Goal: Task Accomplishment & Management: Manage account settings

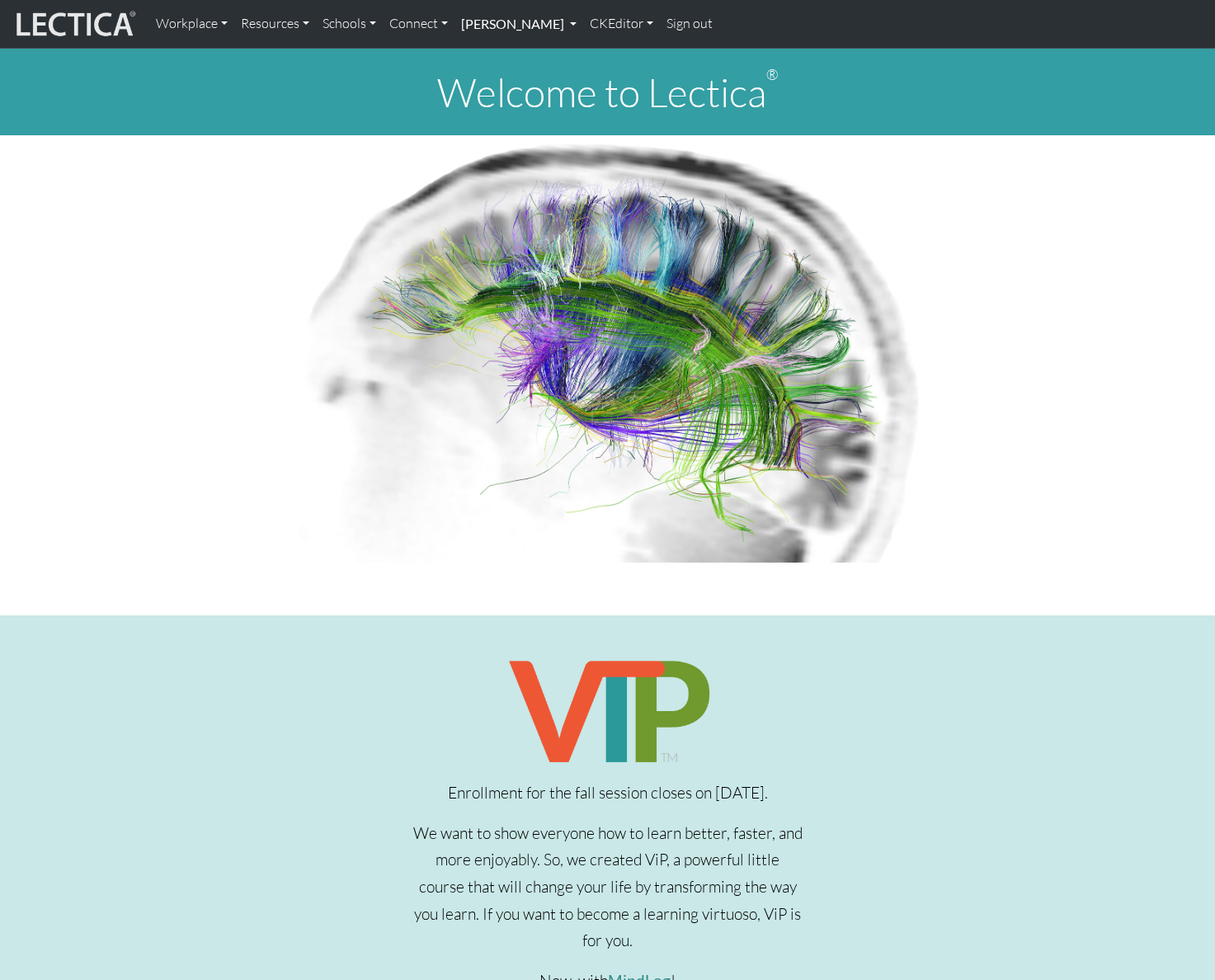
click at [583, 26] on link "[PERSON_NAME]" at bounding box center [519, 23] width 129 height 35
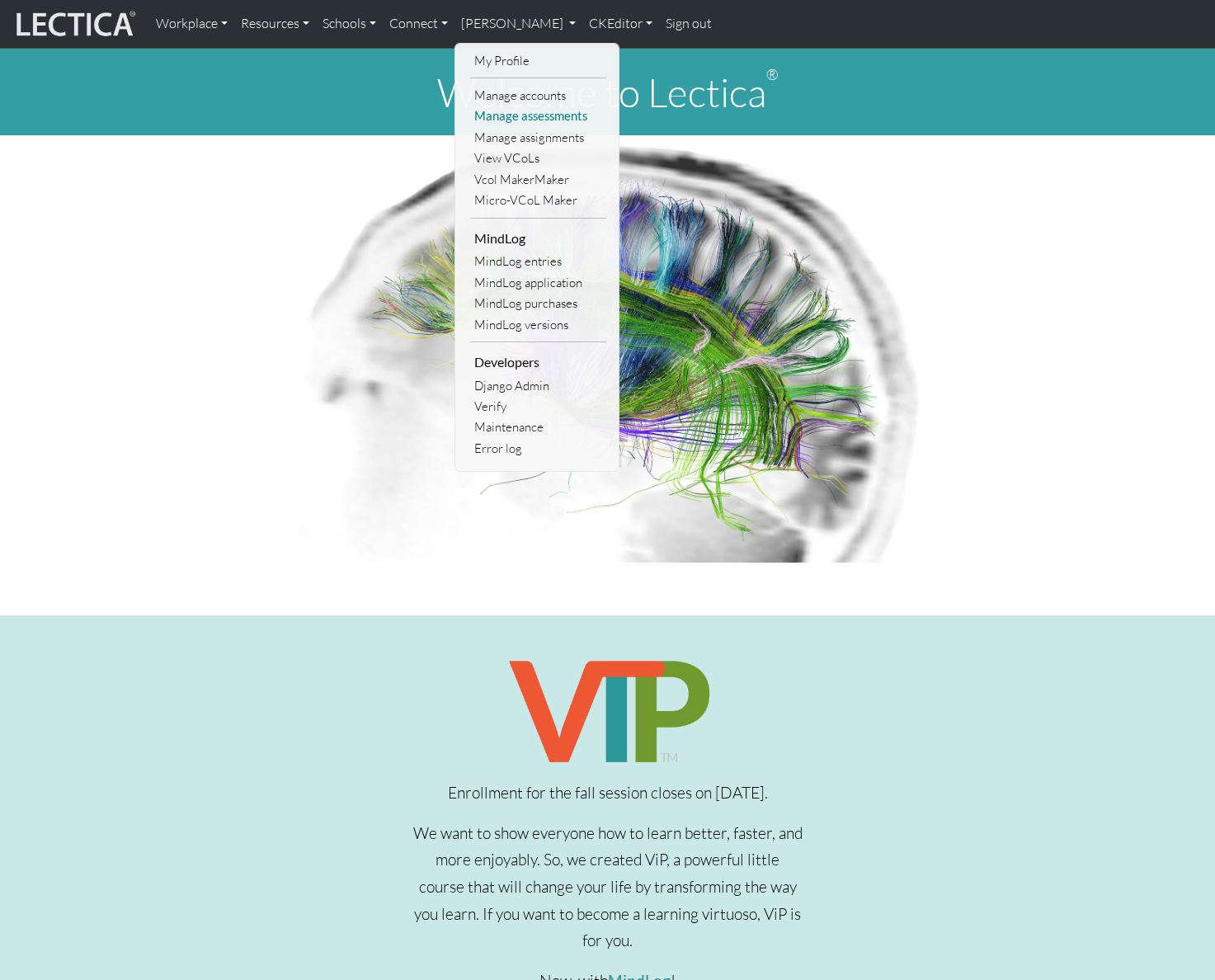
click at [541, 118] on link "Manage assessments" at bounding box center [538, 116] width 136 height 21
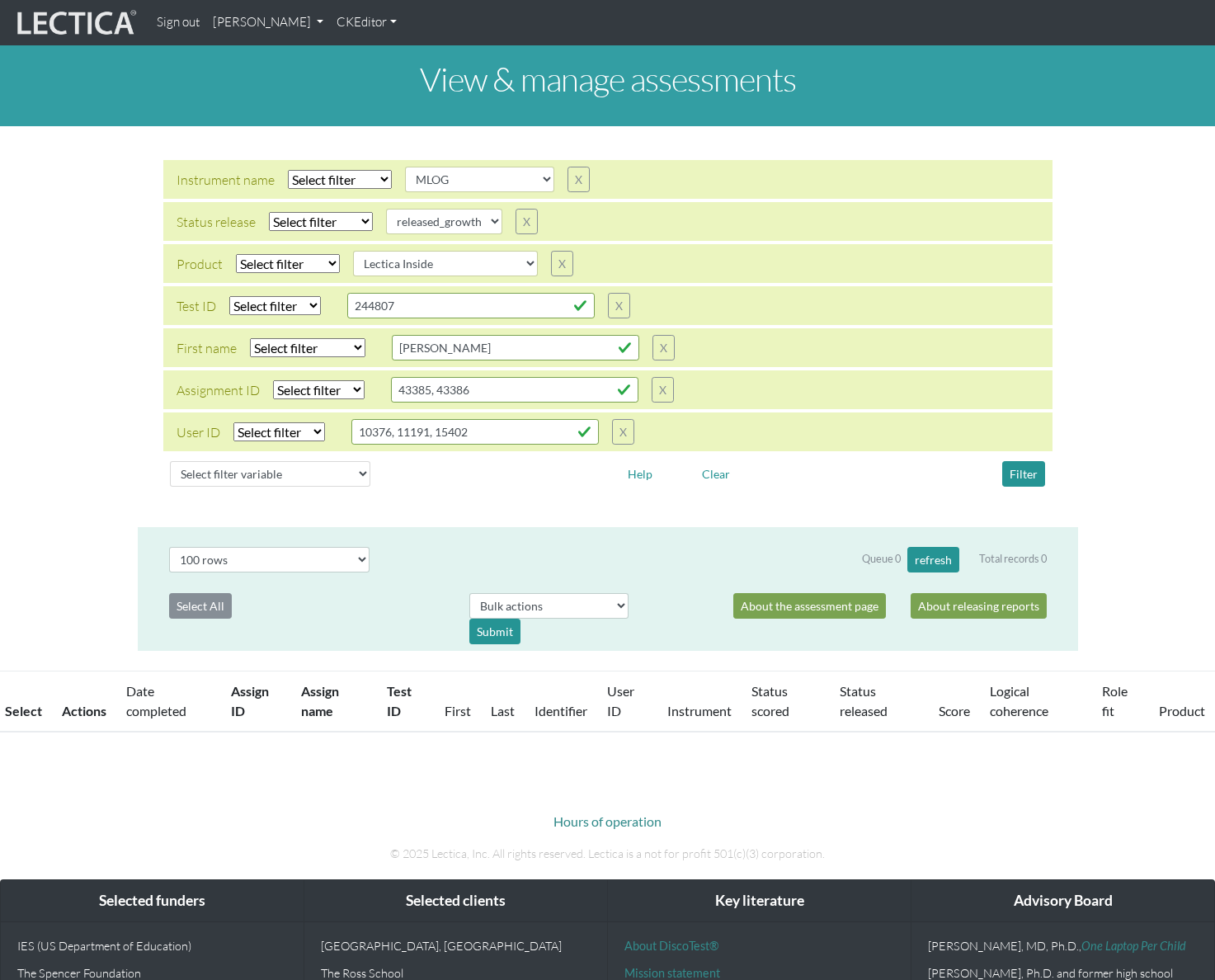
select select
select select "MLOG"
select select
select select "released_growth"
select select
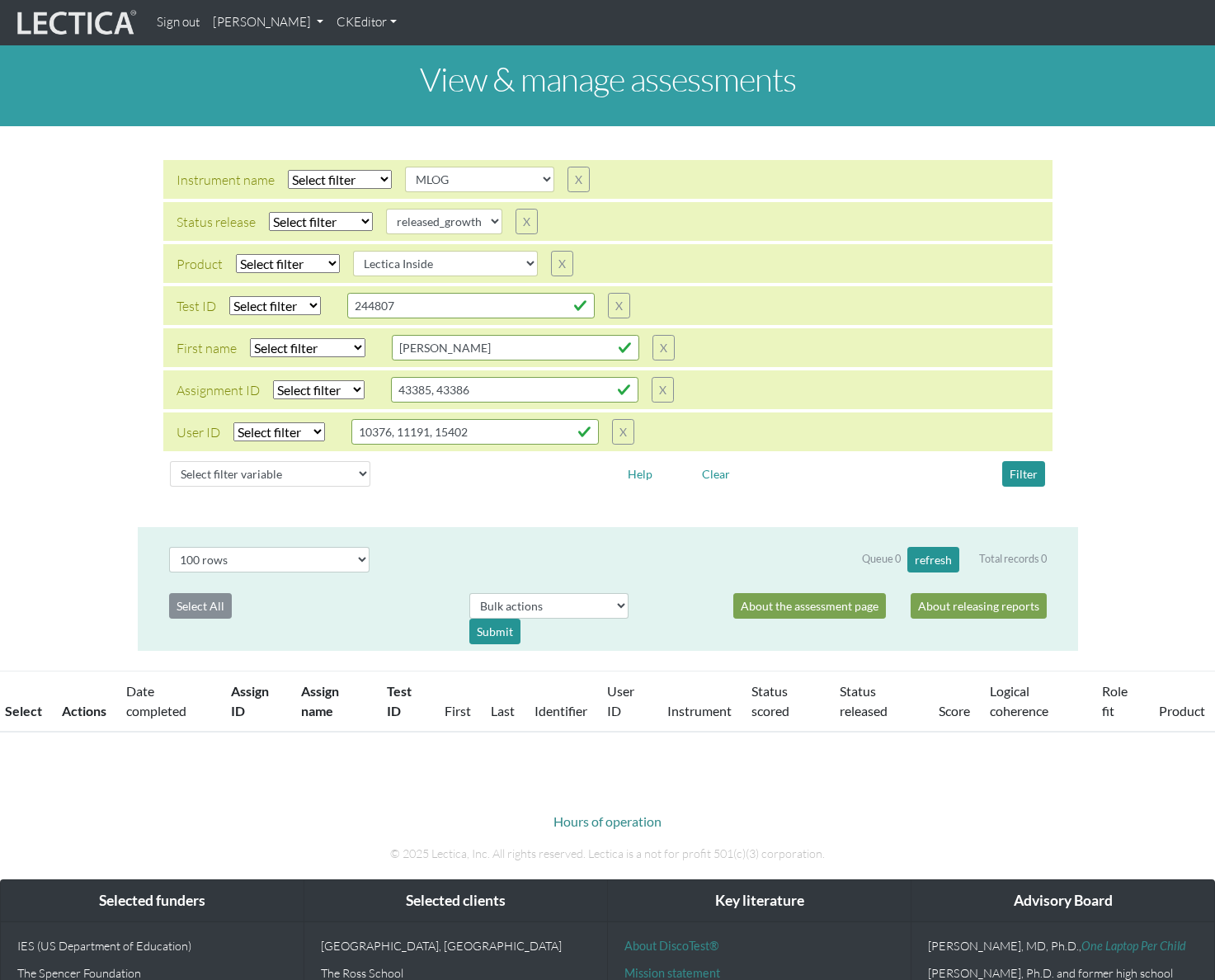
select select "Lectica Inside"
select select "100"
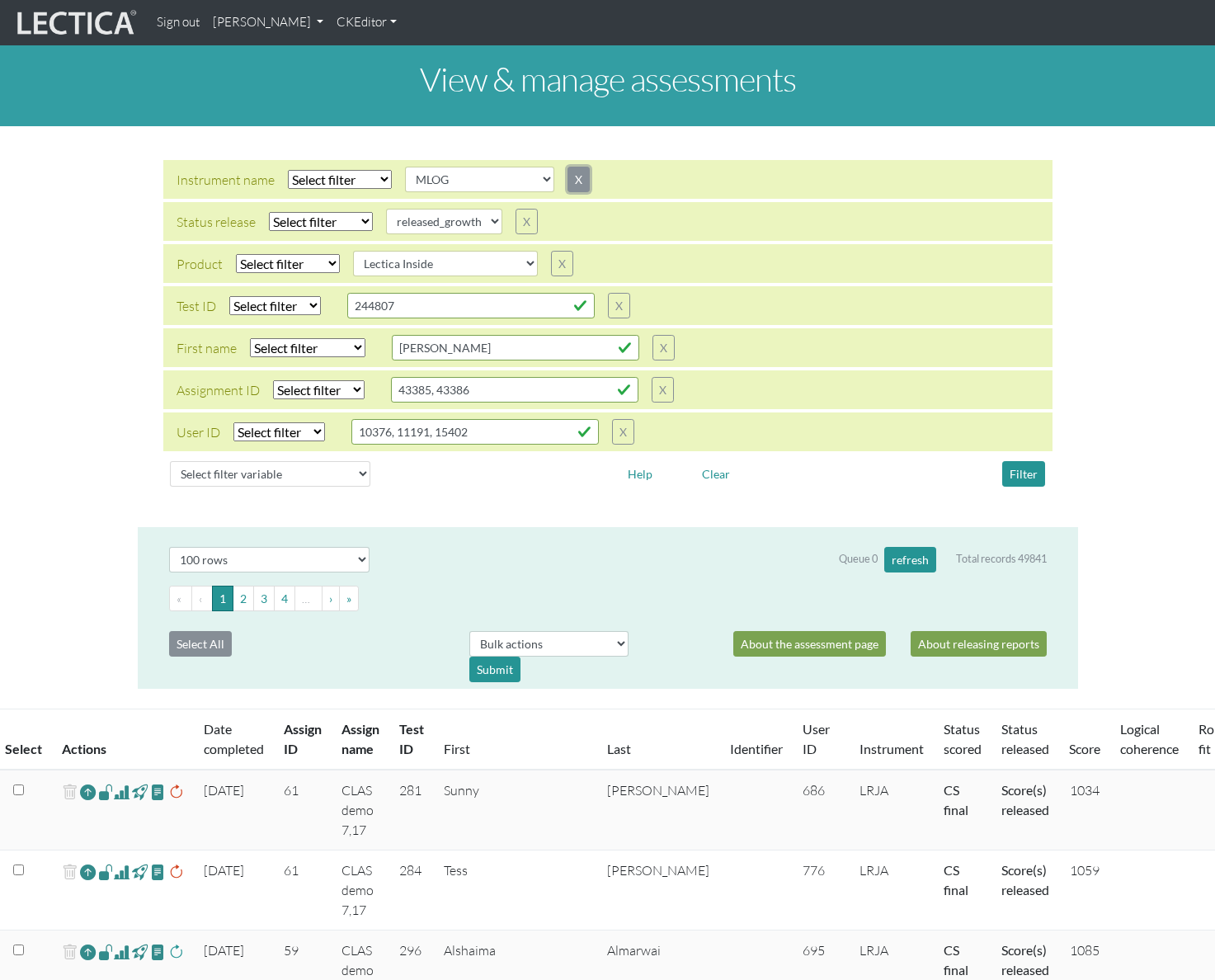
click at [567, 178] on button "X" at bounding box center [579, 178] width 22 height 25
select select "released_growth"
type input "erwin"
type input "43385, 43386"
type input "10376, 11191, 15402"
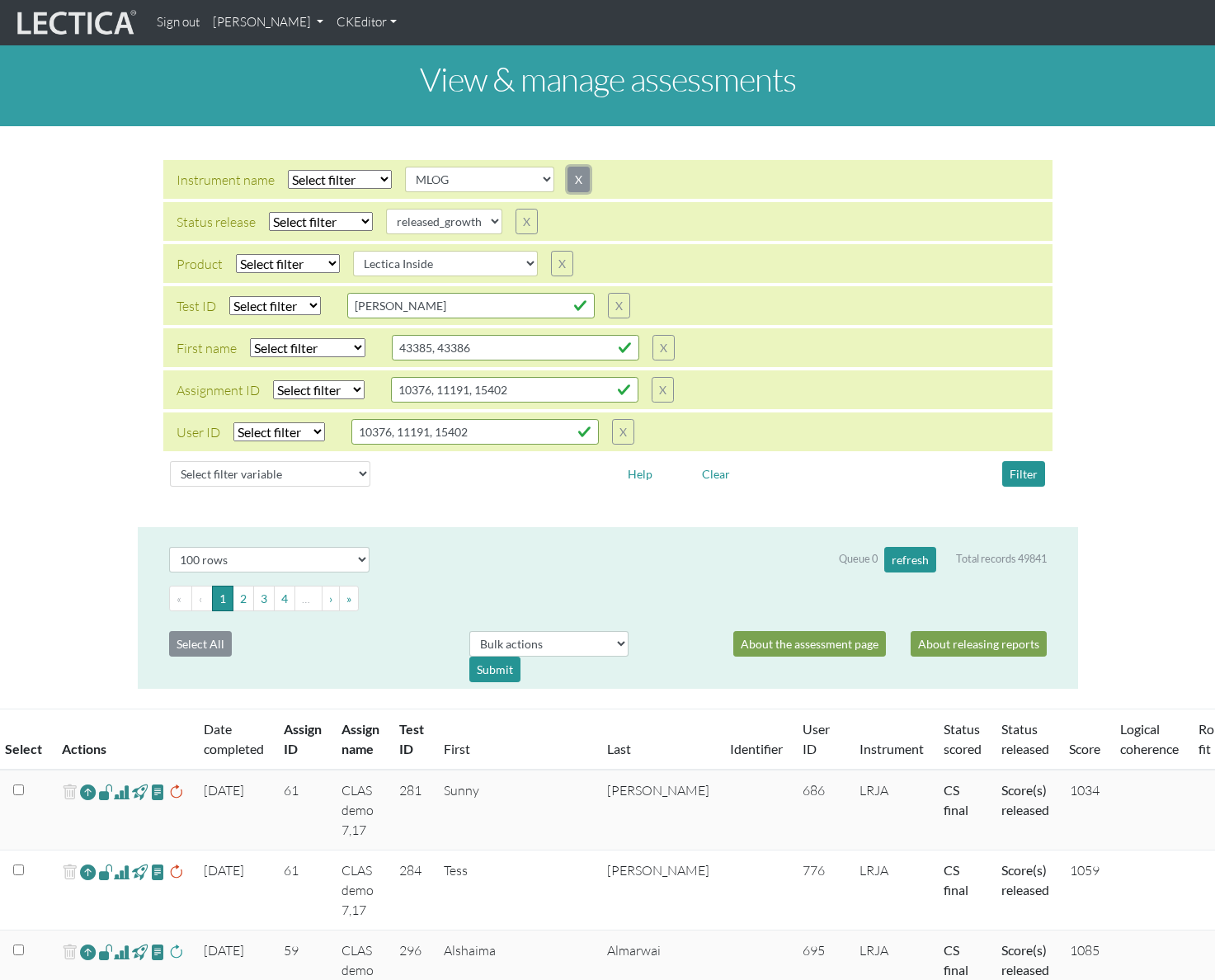
select select "Lectica Inside"
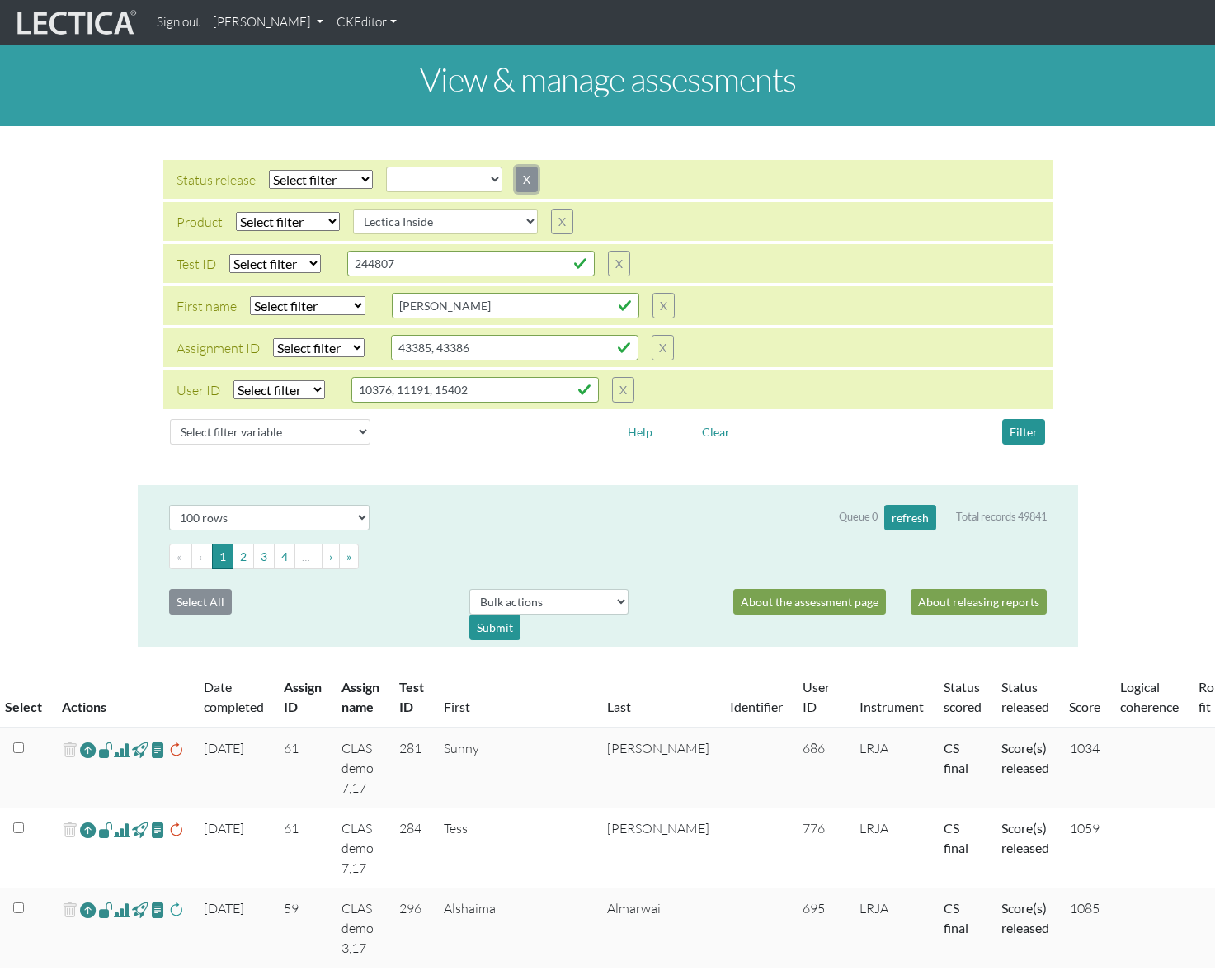
click at [529, 184] on button "X" at bounding box center [527, 178] width 22 height 25
type input "43385, 43386"
type input "10376, 11191, 15402"
type input "erwin"
select select "Lectica Inside"
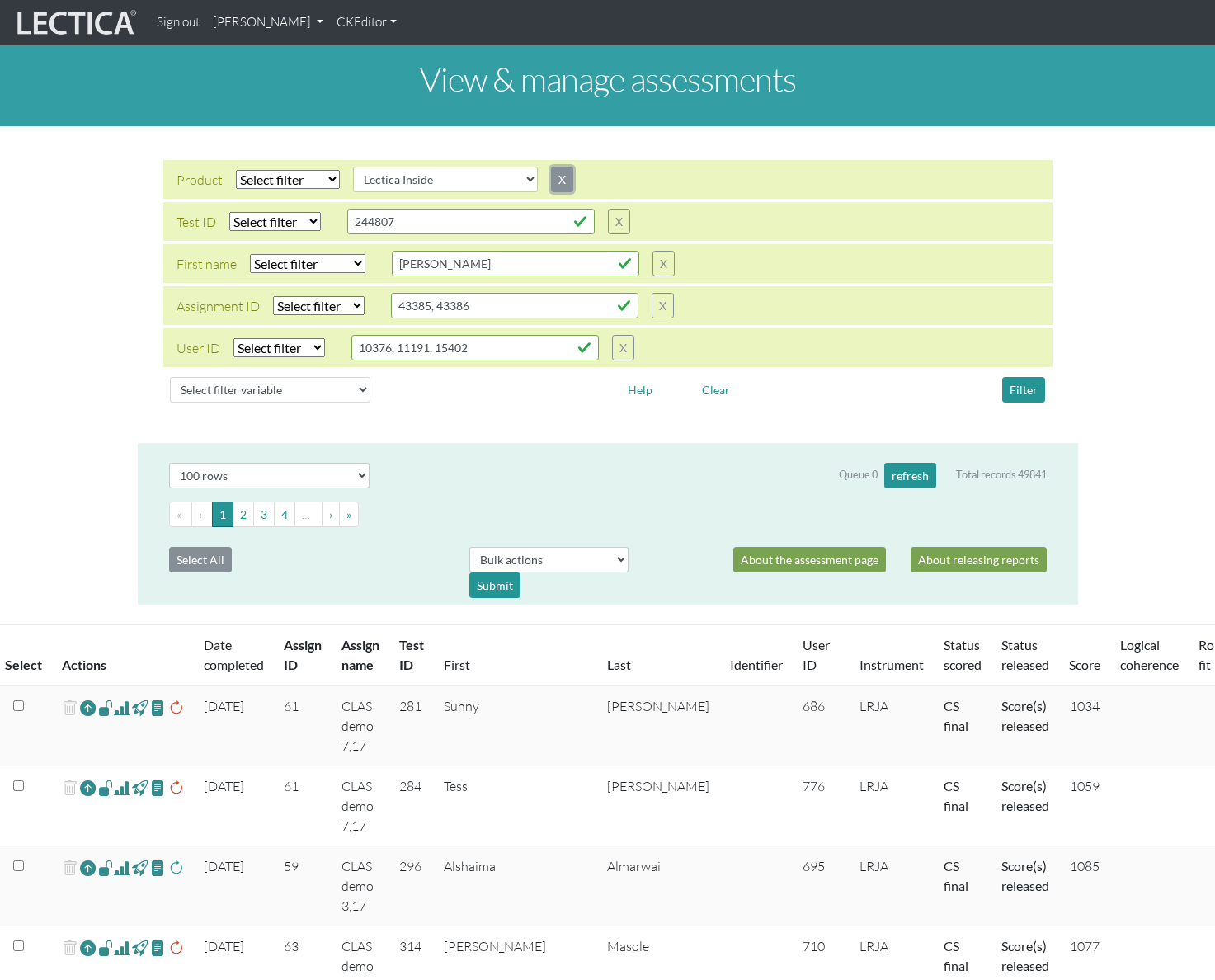
click at [554, 186] on button "X" at bounding box center [563, 178] width 22 height 25
type input "10376, 11191, 15402"
type input "43385, 43386"
type input "erwin"
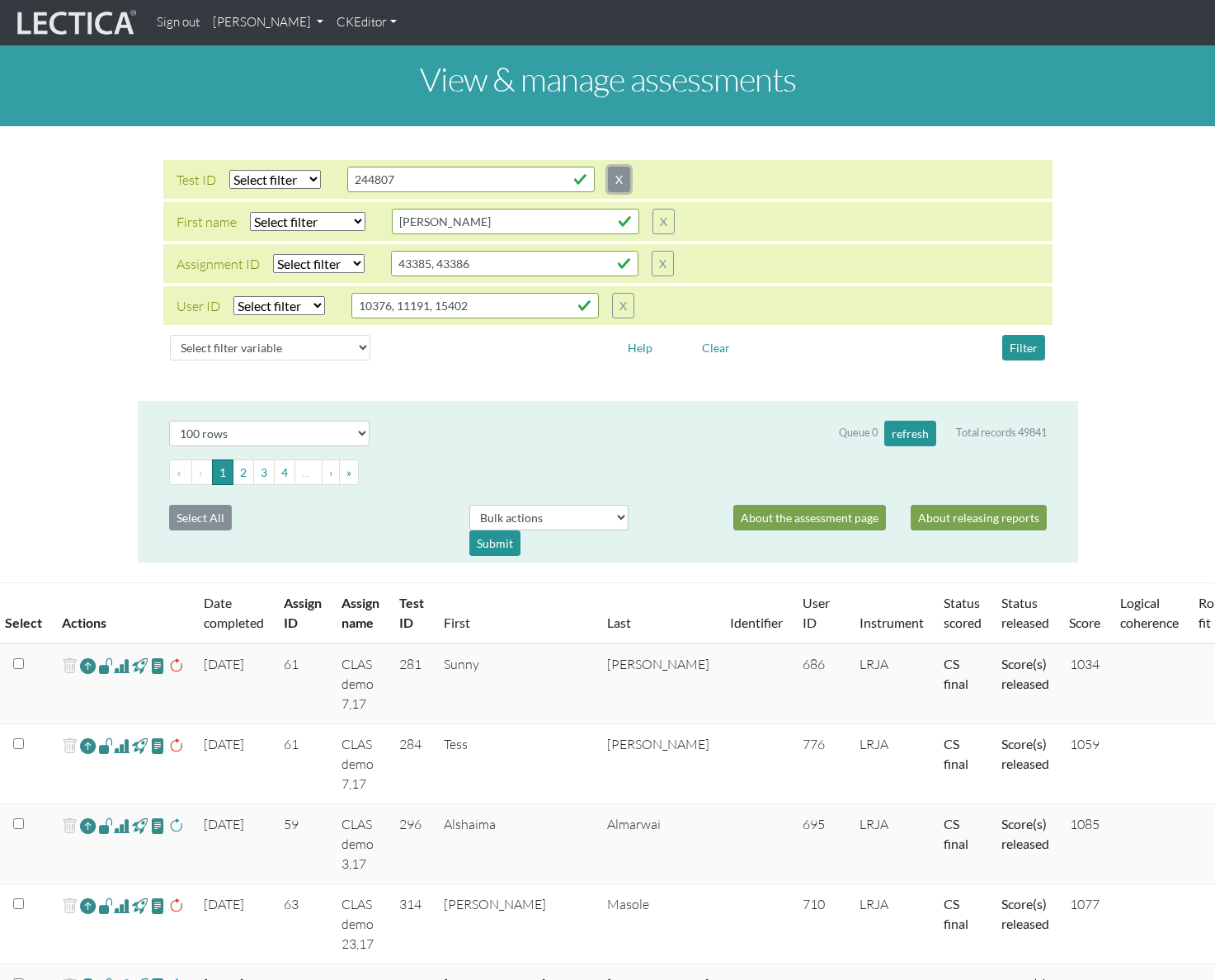
click at [616, 178] on button "X" at bounding box center [620, 178] width 22 height 25
type input "10376, 11191, 15402"
type input "43385, 43386"
type input "erwin"
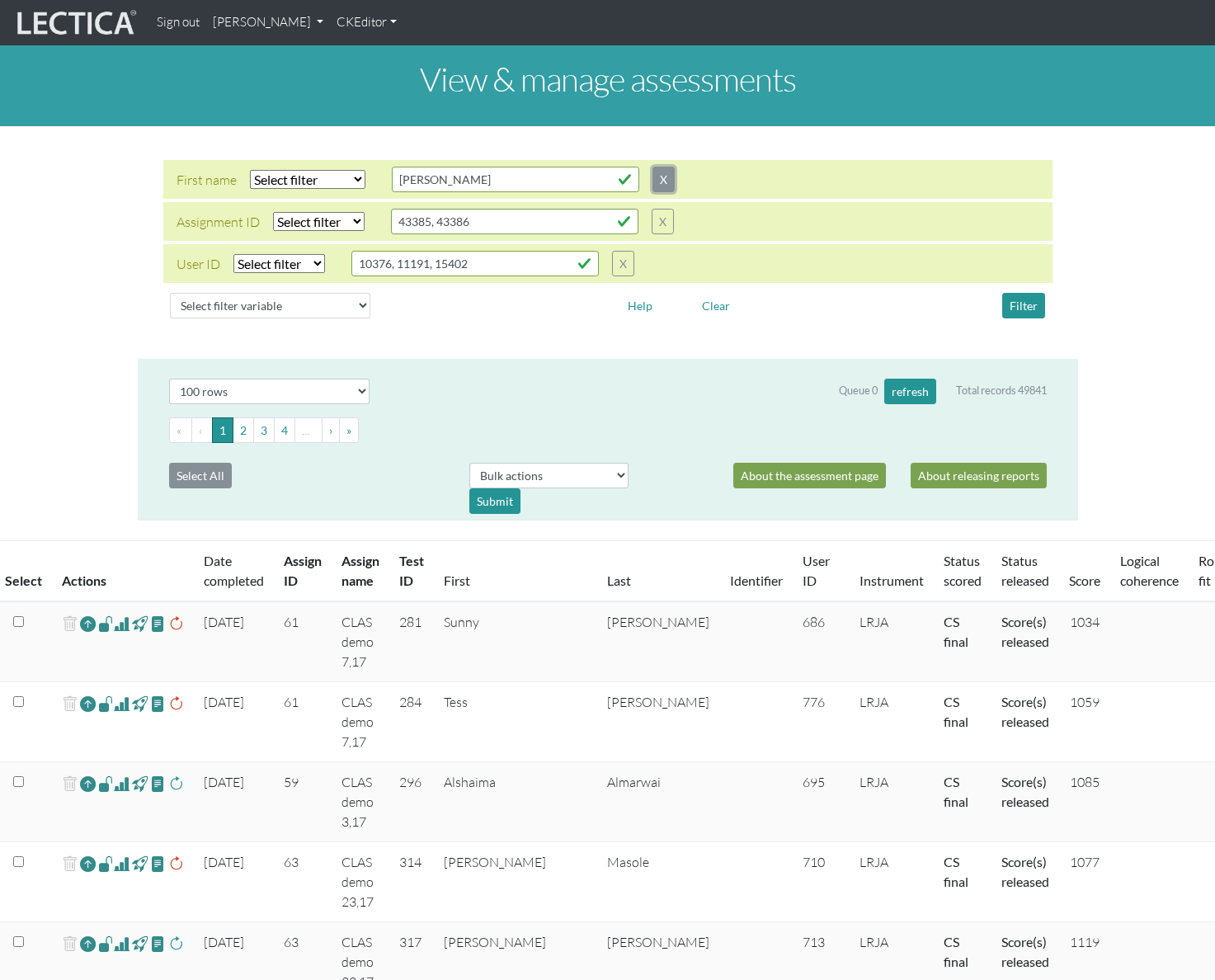
click at [665, 175] on button "X" at bounding box center [664, 178] width 22 height 25
type input "10376, 11191, 15402"
type input "43385, 43386"
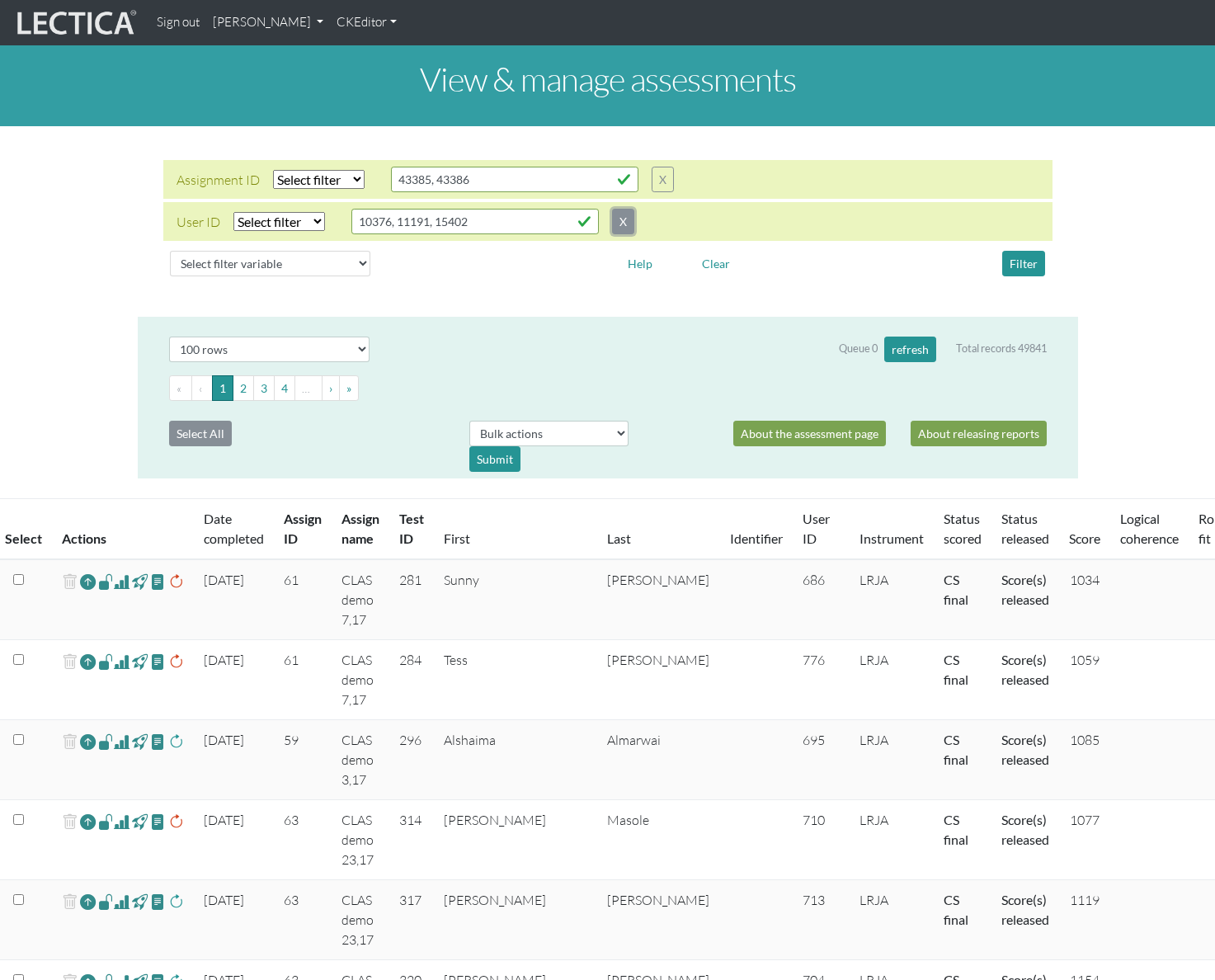
click at [625, 226] on button "X" at bounding box center [623, 220] width 22 height 25
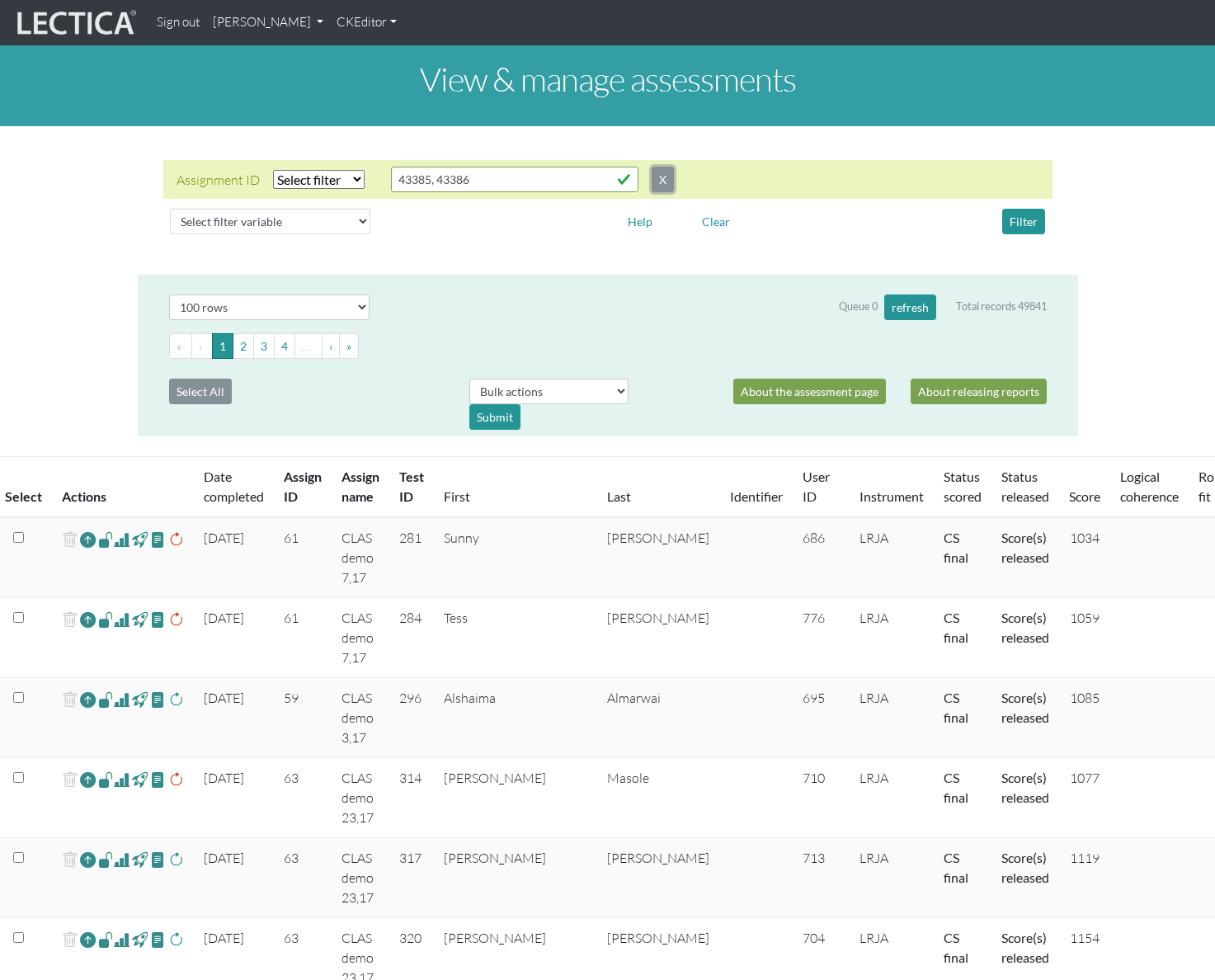
click at [662, 189] on button "X" at bounding box center [663, 178] width 22 height 25
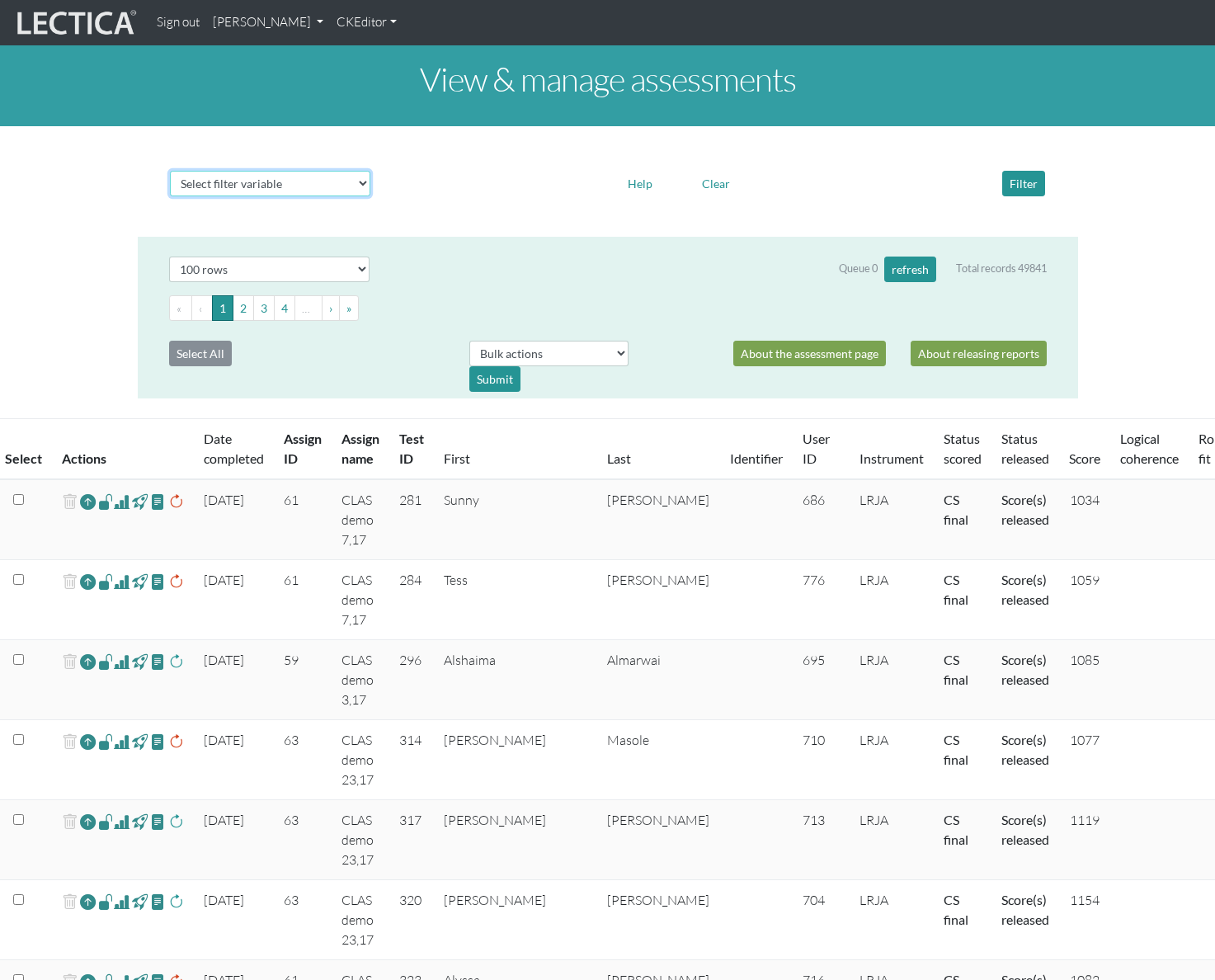
click at [333, 188] on select "Select filter variable Assignment name Assignment ID Clarity persuasive Clarity…" at bounding box center [270, 183] width 201 height 25
select select "assignment__name"
click at [170, 196] on select "Select filter variable Assignment name Assignment ID Clarity persuasive Clarity…" at bounding box center [270, 183] width 201 height 25
select select
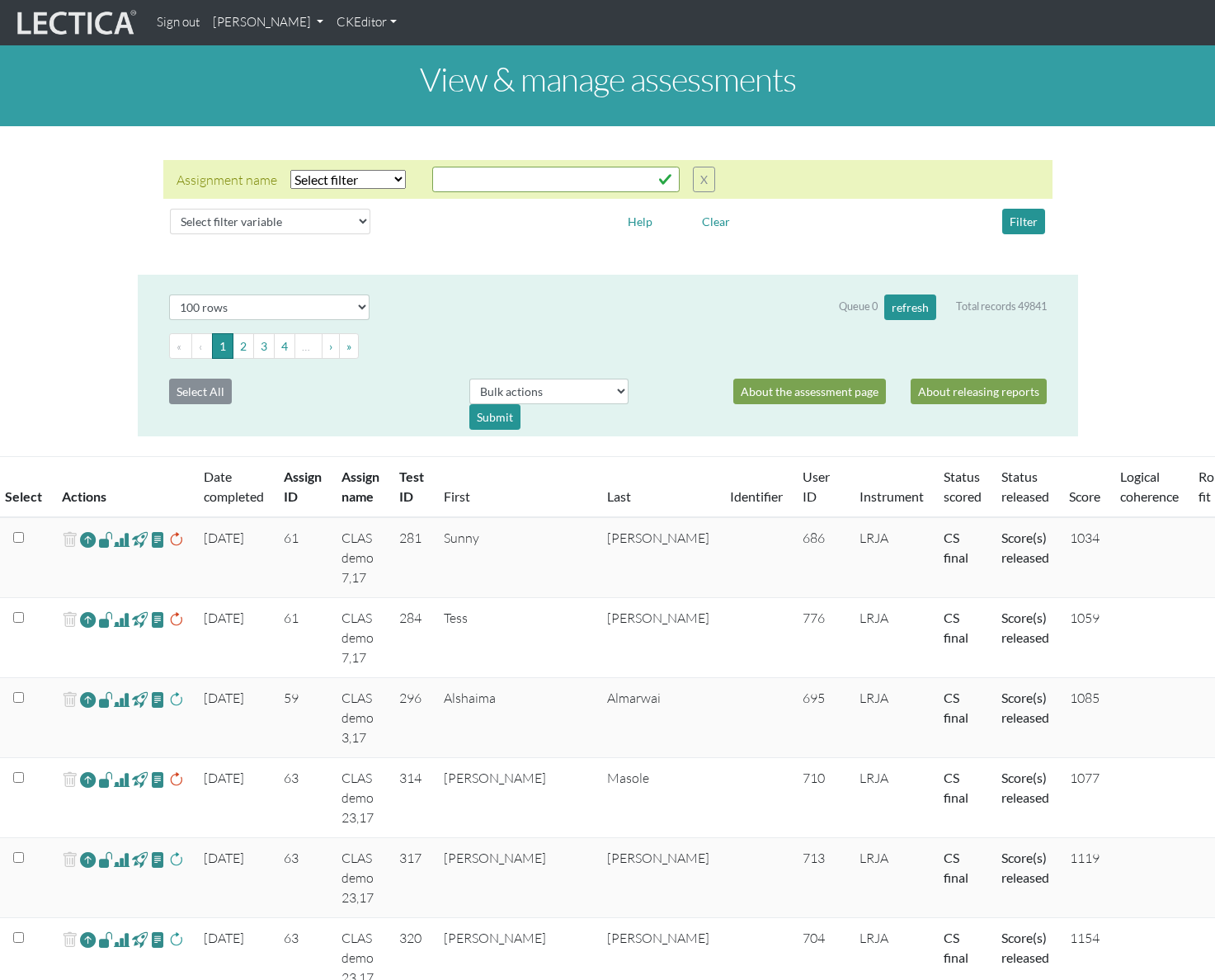
click at [327, 172] on select "Select filter Equals Does not equal Contains Does not contain Starts with Ends …" at bounding box center [349, 179] width 116 height 19
select select "icontains"
click at [291, 170] on select "Select filter Equals Does not equal Contains Does not contain Starts with Ends …" at bounding box center [349, 179] width 116 height 19
click at [452, 193] on div "Assignment name Select filter Equals Does not equal Contains Does not contain S…" at bounding box center [608, 178] width 890 height 38
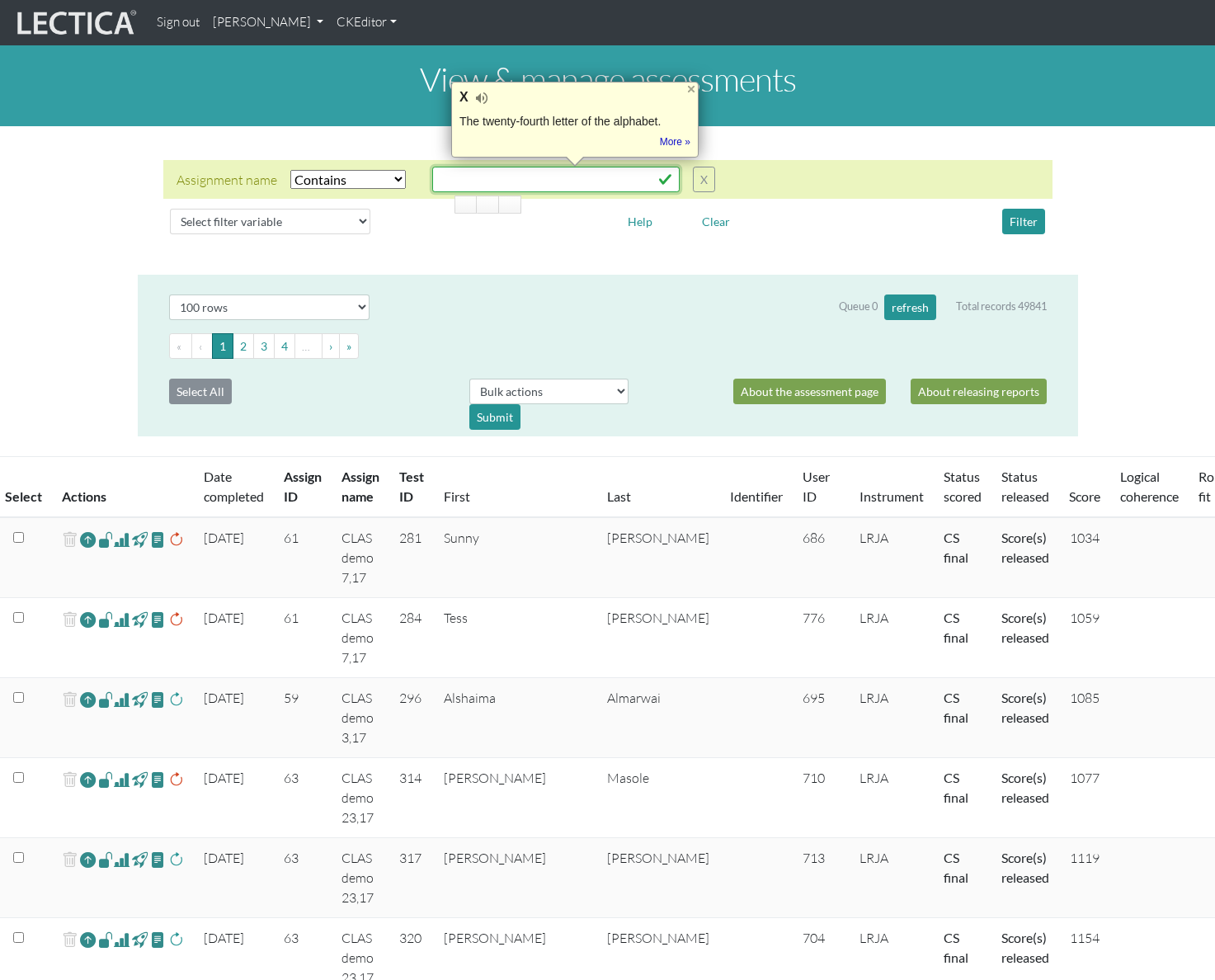
click at [465, 178] on input "text" at bounding box center [556, 178] width 248 height 25
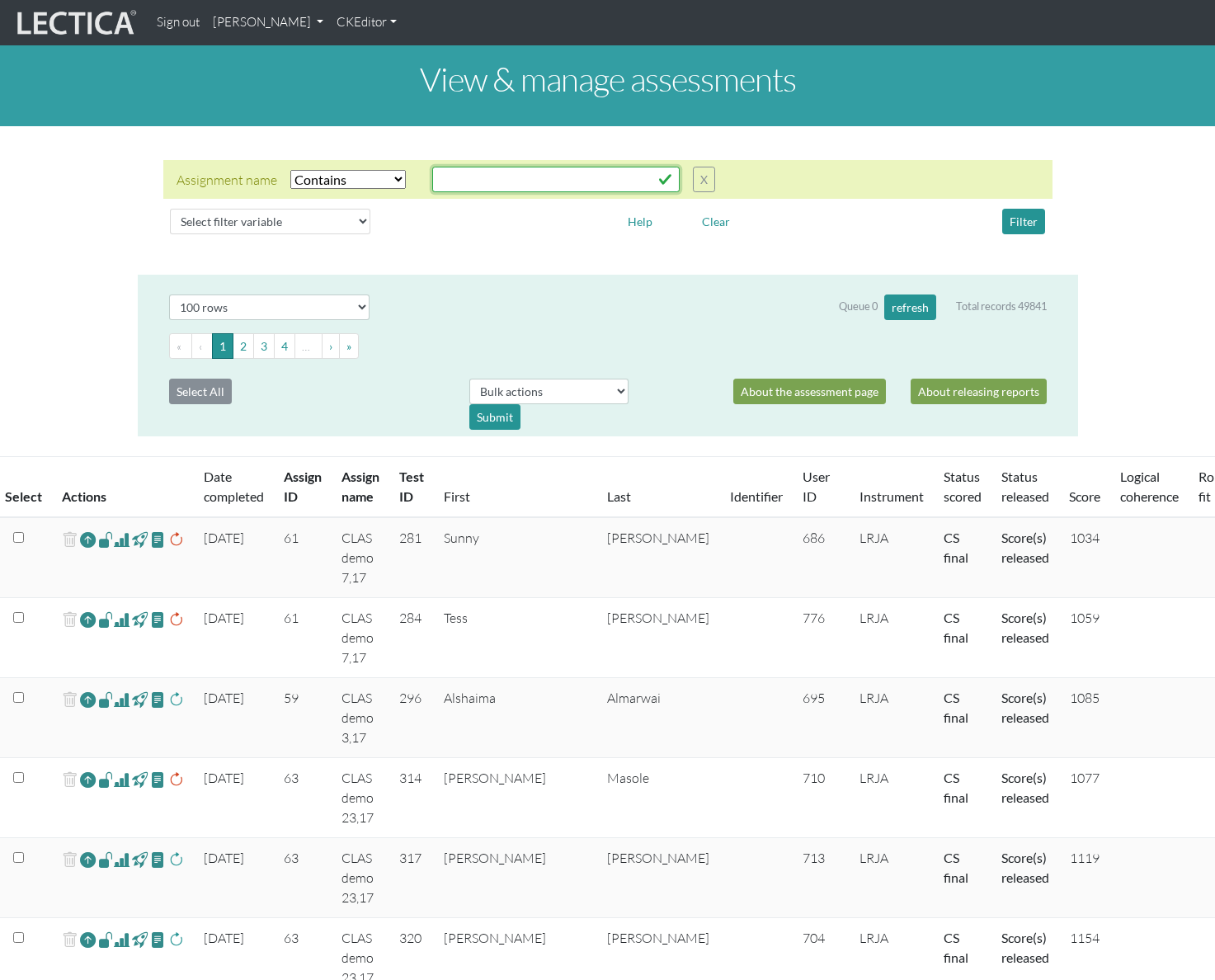
paste input "LISMBA"
type input "LISMBA"
click at [1036, 229] on button "Filter" at bounding box center [1024, 220] width 43 height 25
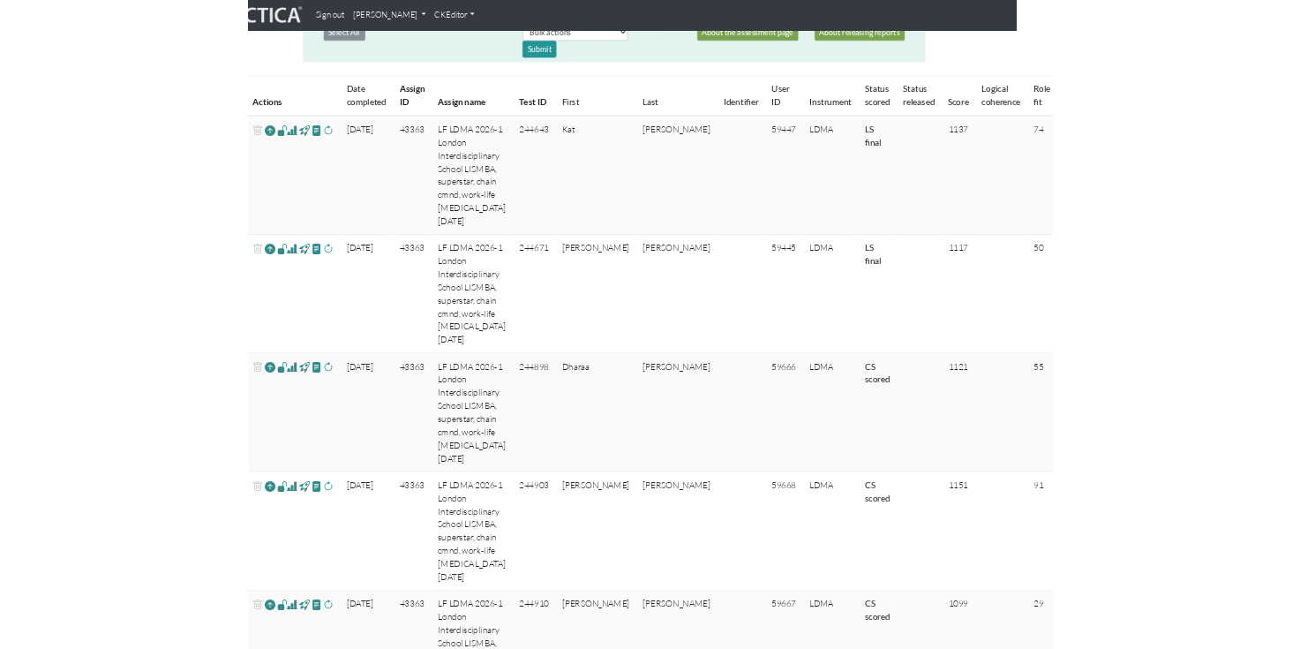
scroll to position [373, 59]
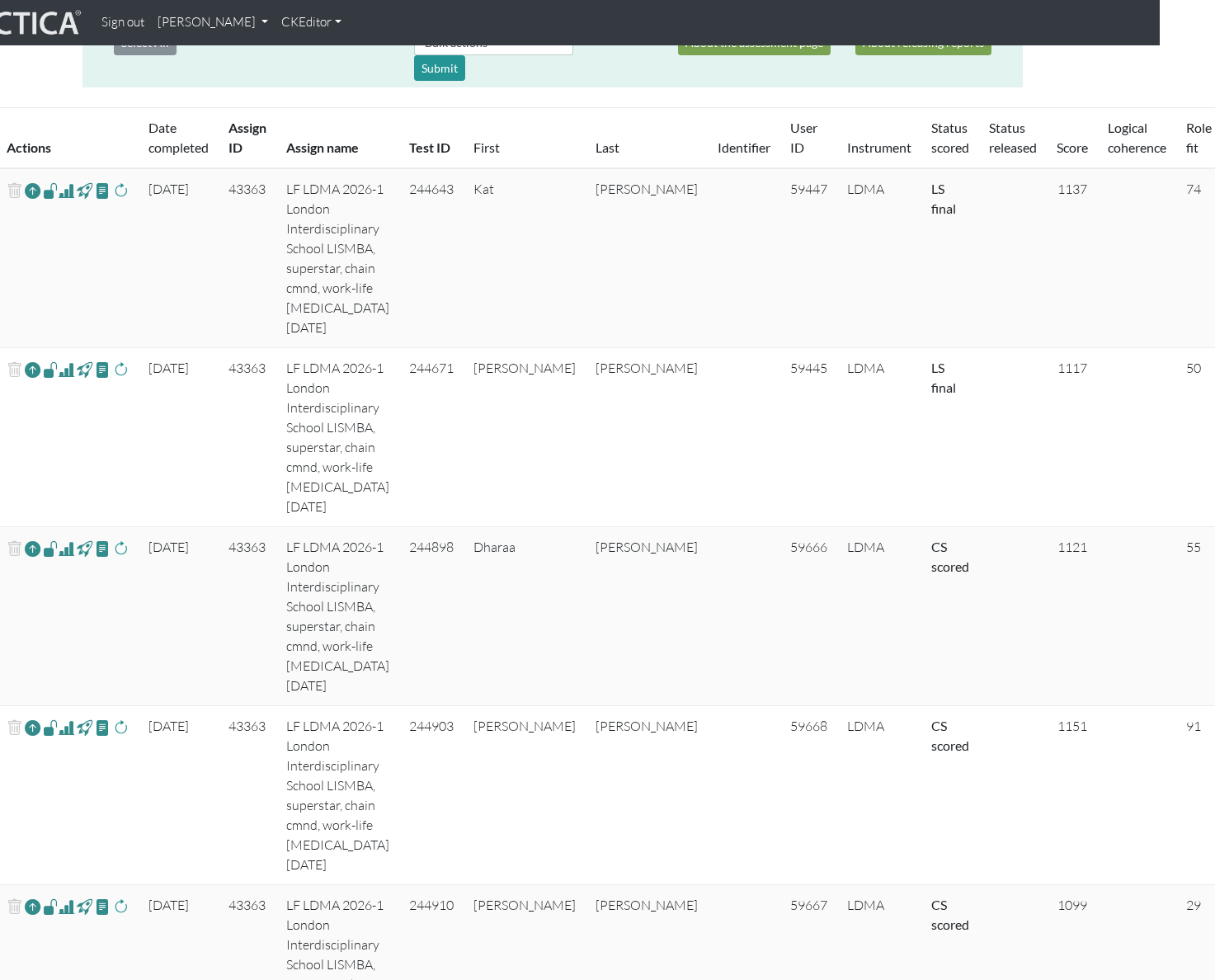
click at [607, 542] on td "[PERSON_NAME]" at bounding box center [647, 617] width 122 height 179
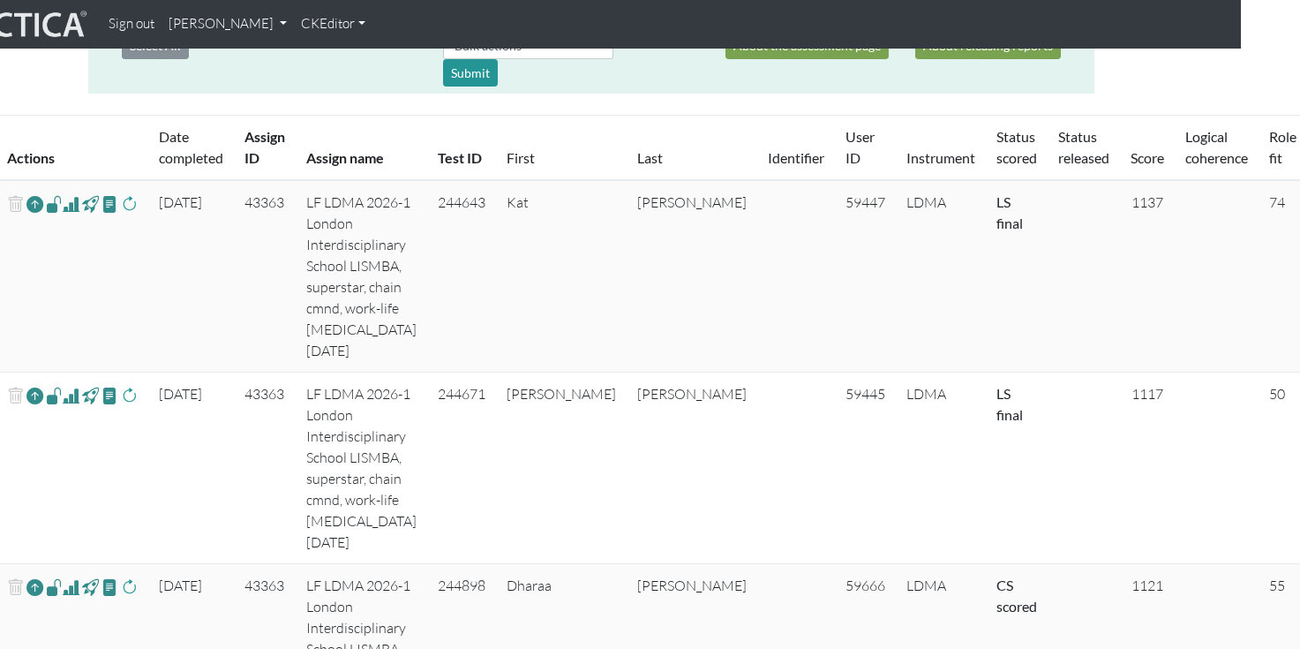
click at [643, 494] on td "[PERSON_NAME]" at bounding box center [692, 469] width 131 height 192
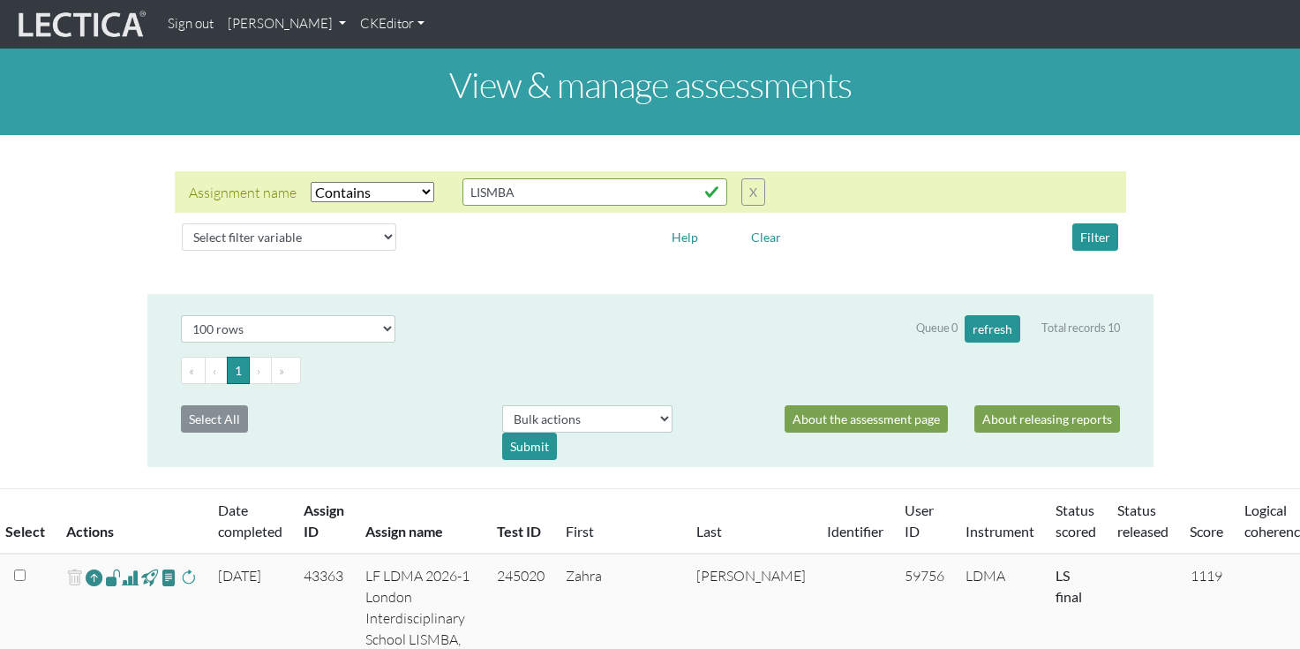
select select "icontains"
select select "100"
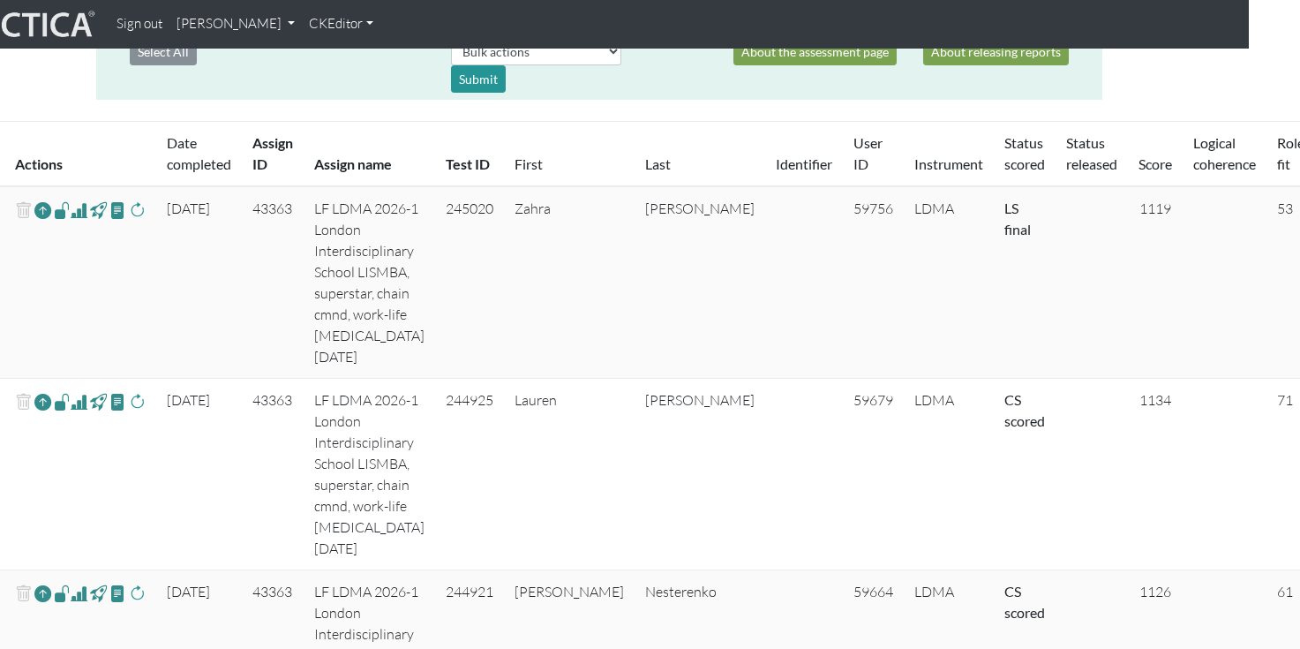
scroll to position [0, 51]
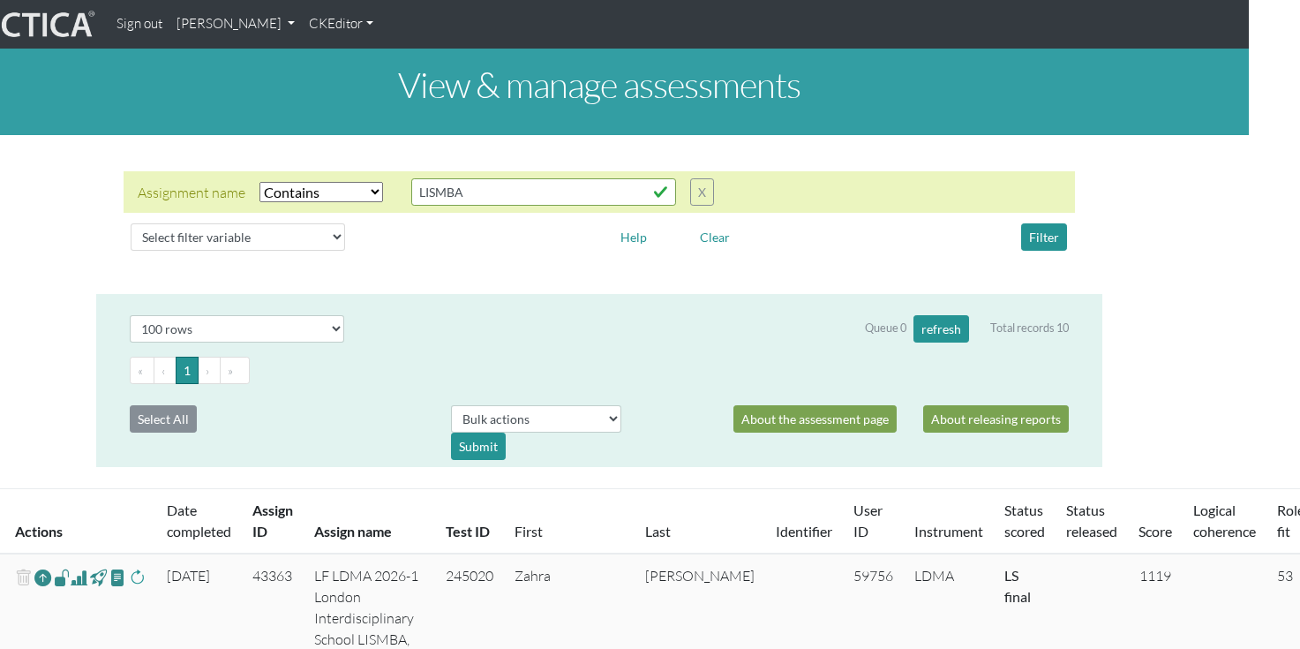
click at [302, 30] on link "[PERSON_NAME]" at bounding box center [235, 24] width 132 height 34
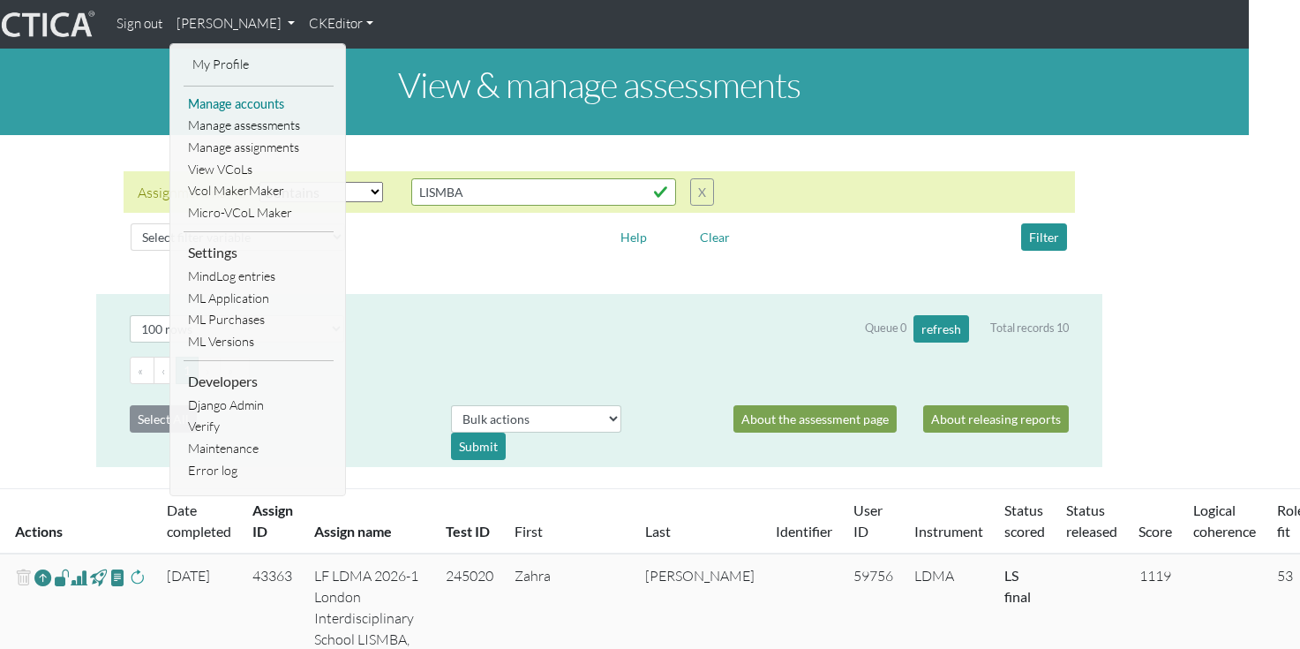
click at [265, 111] on link "Manage accounts" at bounding box center [259, 105] width 150 height 22
